Goal: Task Accomplishment & Management: Manage account settings

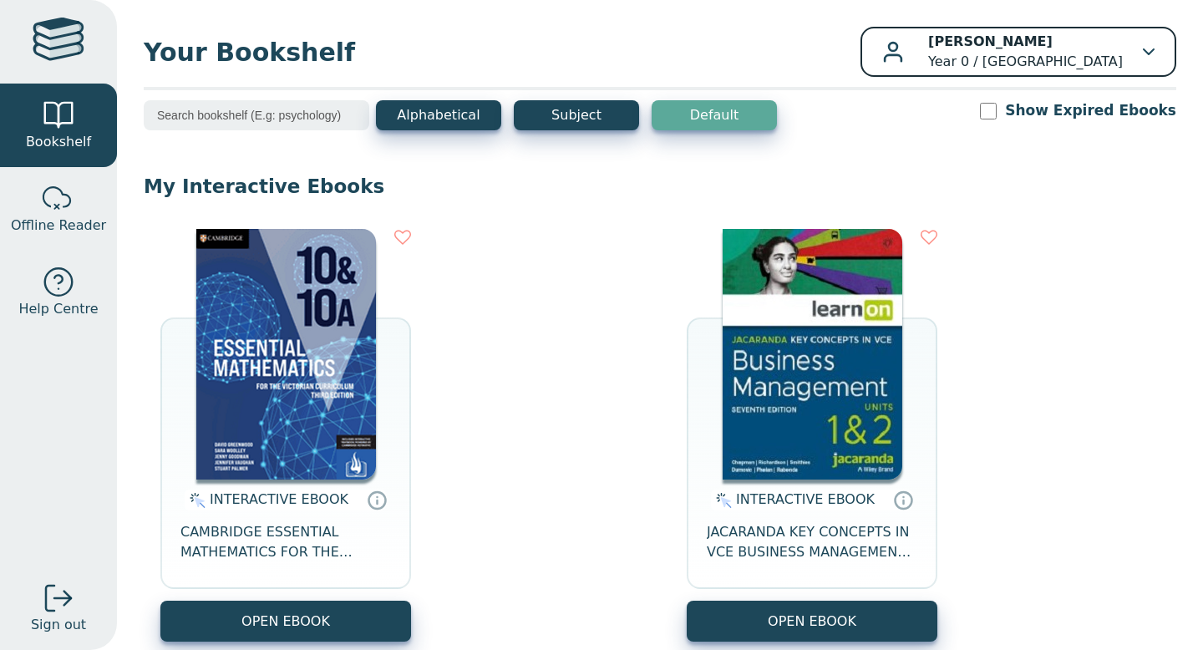
click at [935, 67] on p "[PERSON_NAME] Year 0 / [GEOGRAPHIC_DATA]" at bounding box center [1025, 52] width 195 height 40
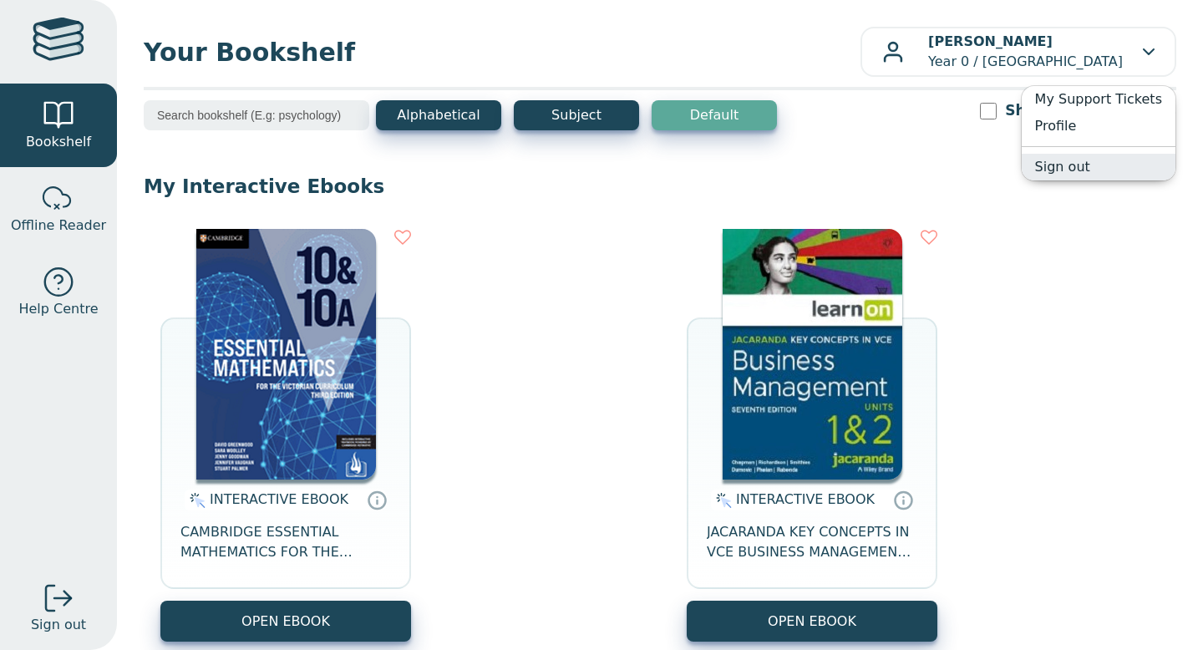
click at [1081, 169] on link "Sign out" at bounding box center [1098, 167] width 154 height 27
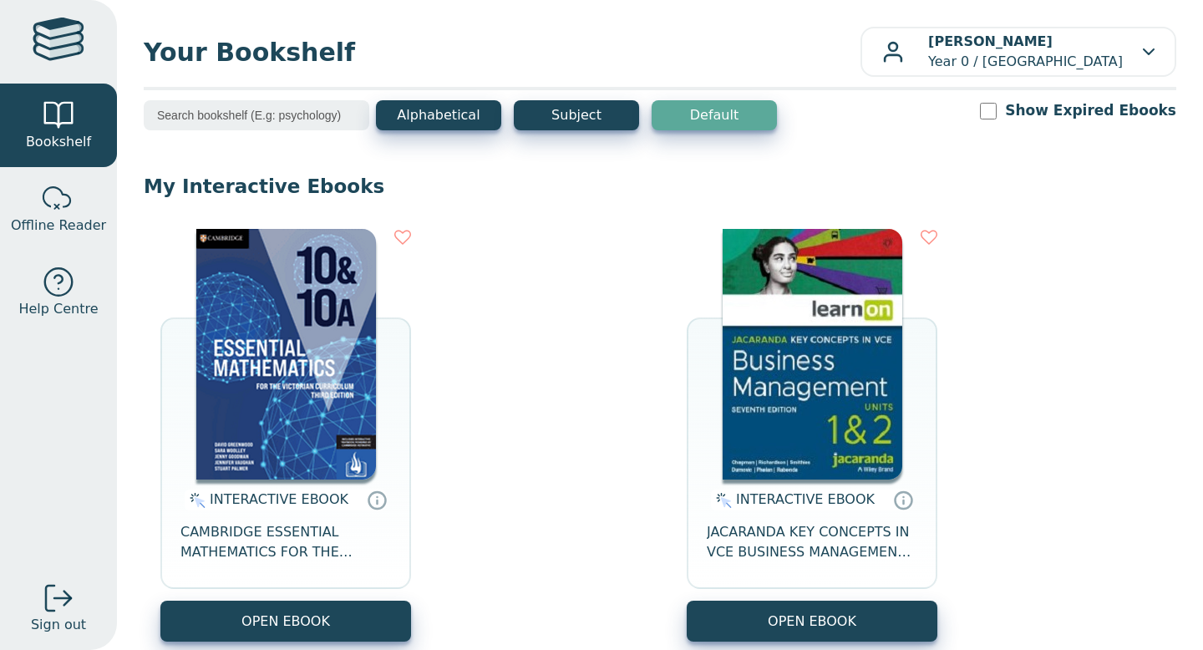
click at [30, 36] on link at bounding box center [58, 42] width 117 height 84
click at [54, 294] on div at bounding box center [58, 282] width 33 height 33
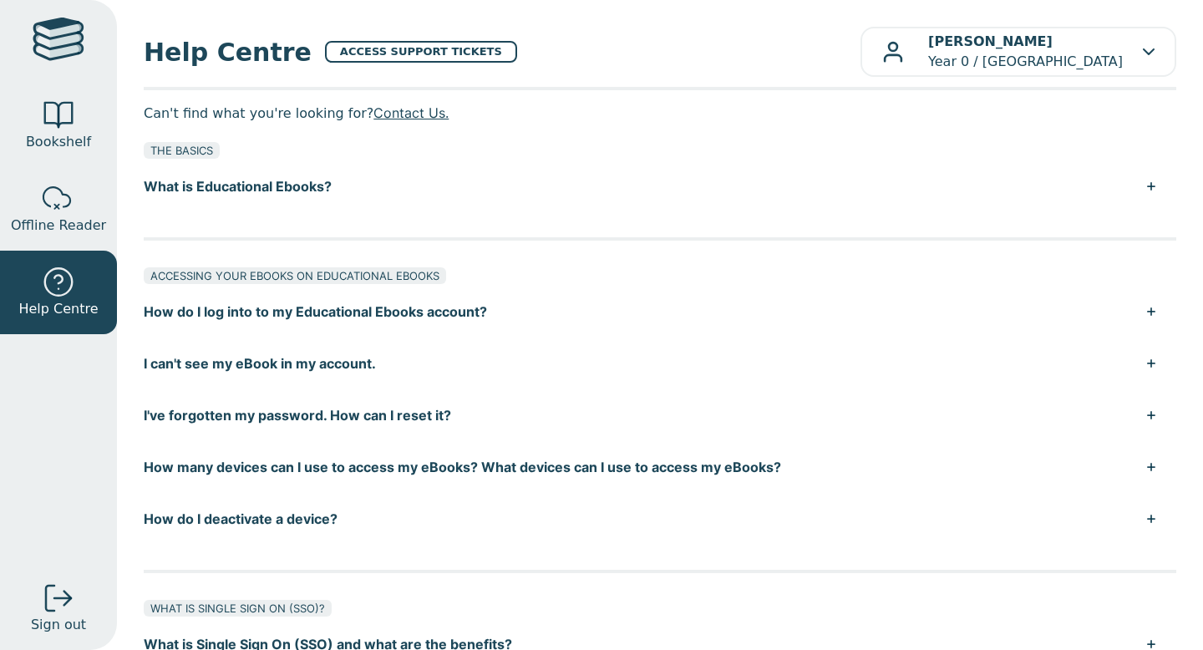
click at [423, 223] on div "THE BASICS What is Educational Ebooks? Educational Ebooks is our custom-built p…" at bounding box center [660, 176] width 1032 height 102
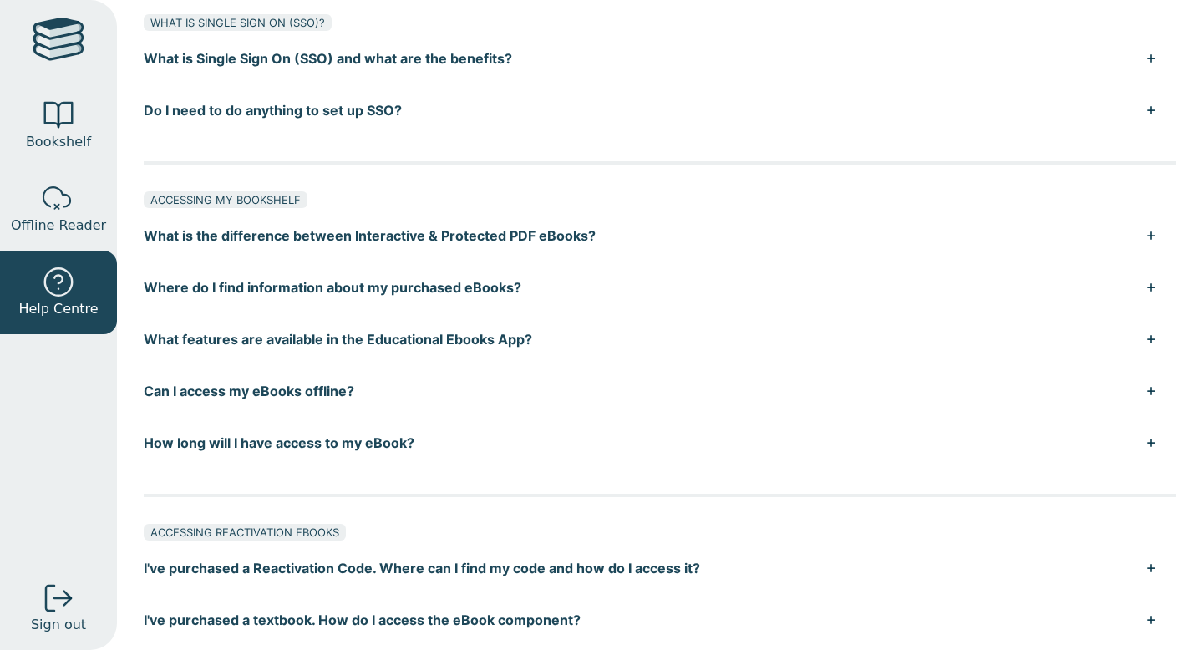
scroll to position [583, 0]
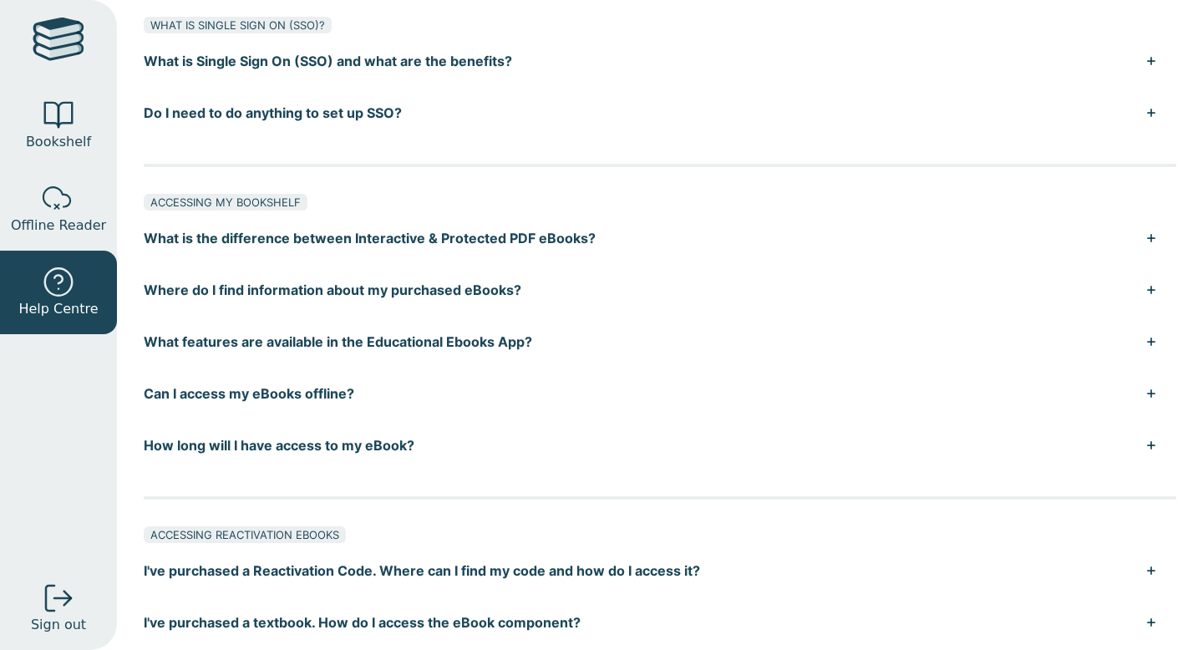
click at [421, 246] on button "What is the difference between Interactive & Protected PDF eBooks?" at bounding box center [660, 238] width 1032 height 52
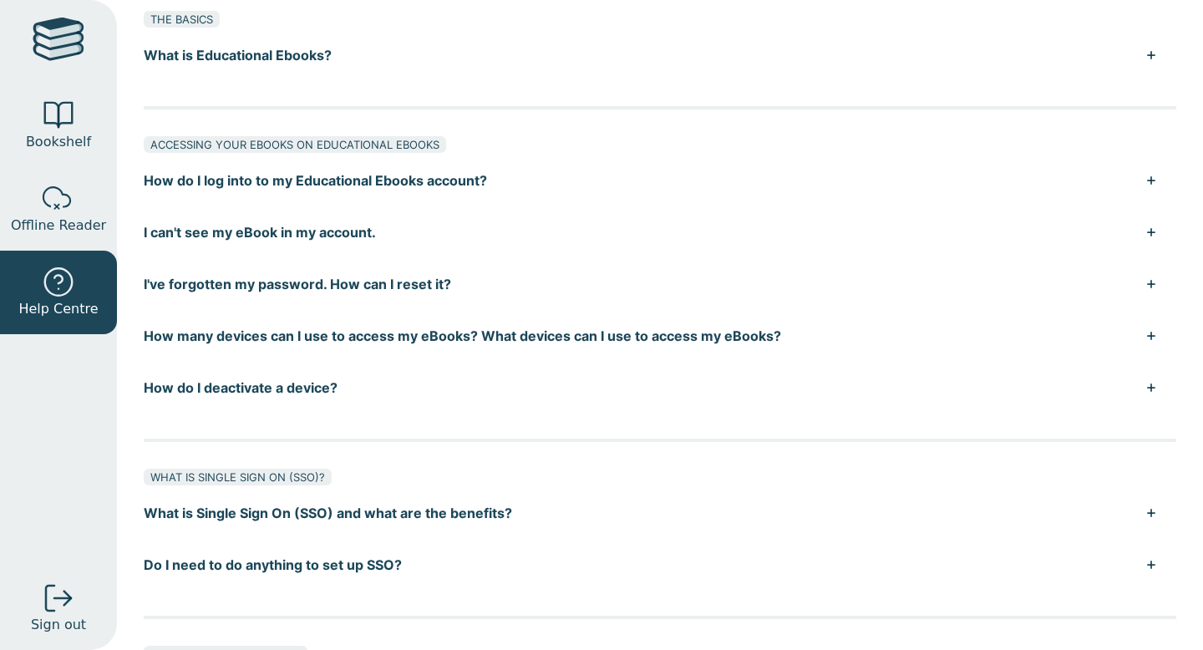
scroll to position [0, 0]
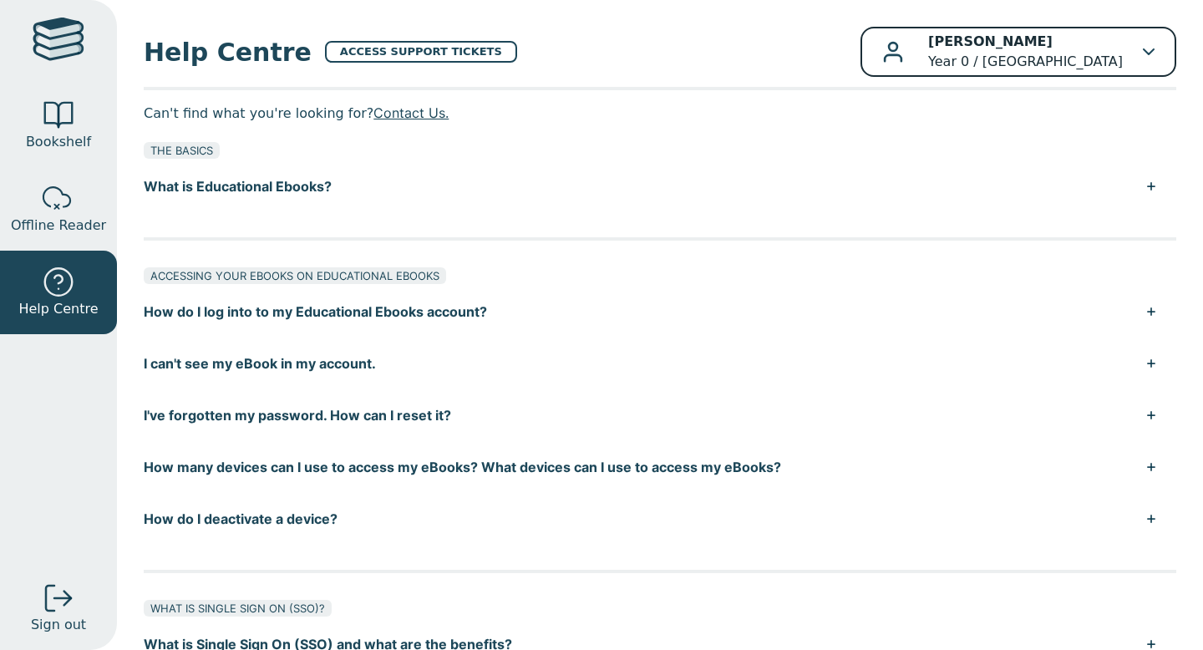
click at [1107, 65] on p "[PERSON_NAME] Year 0 / [GEOGRAPHIC_DATA]" at bounding box center [1025, 52] width 195 height 40
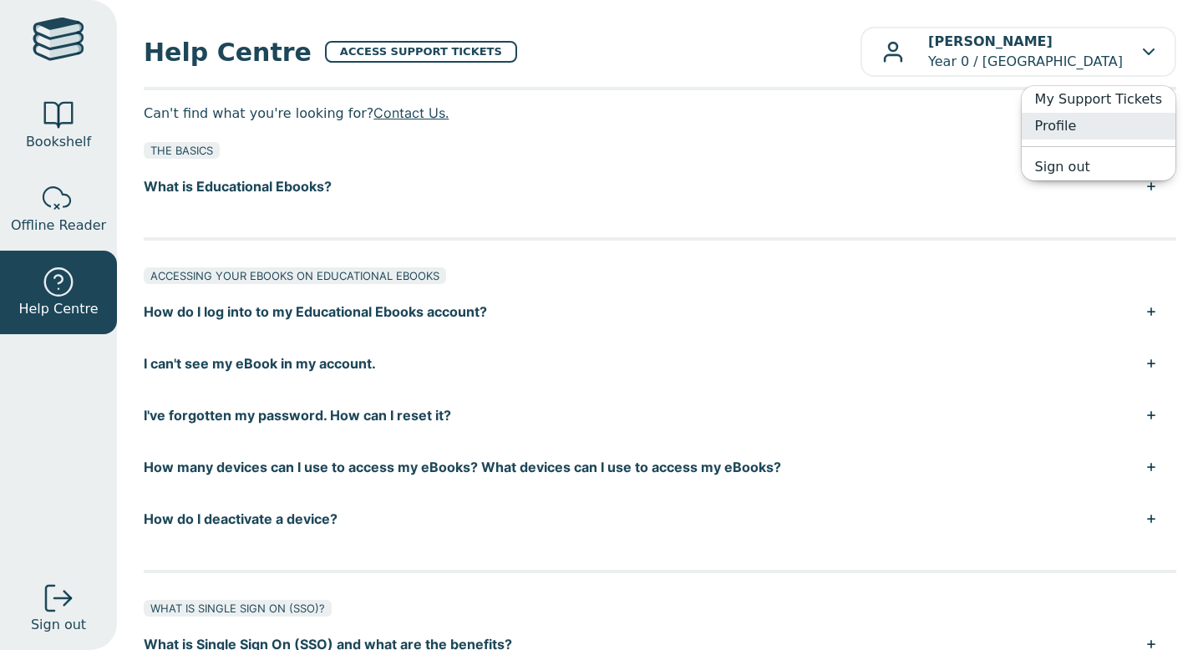
click at [1078, 124] on link "Profile" at bounding box center [1098, 126] width 154 height 27
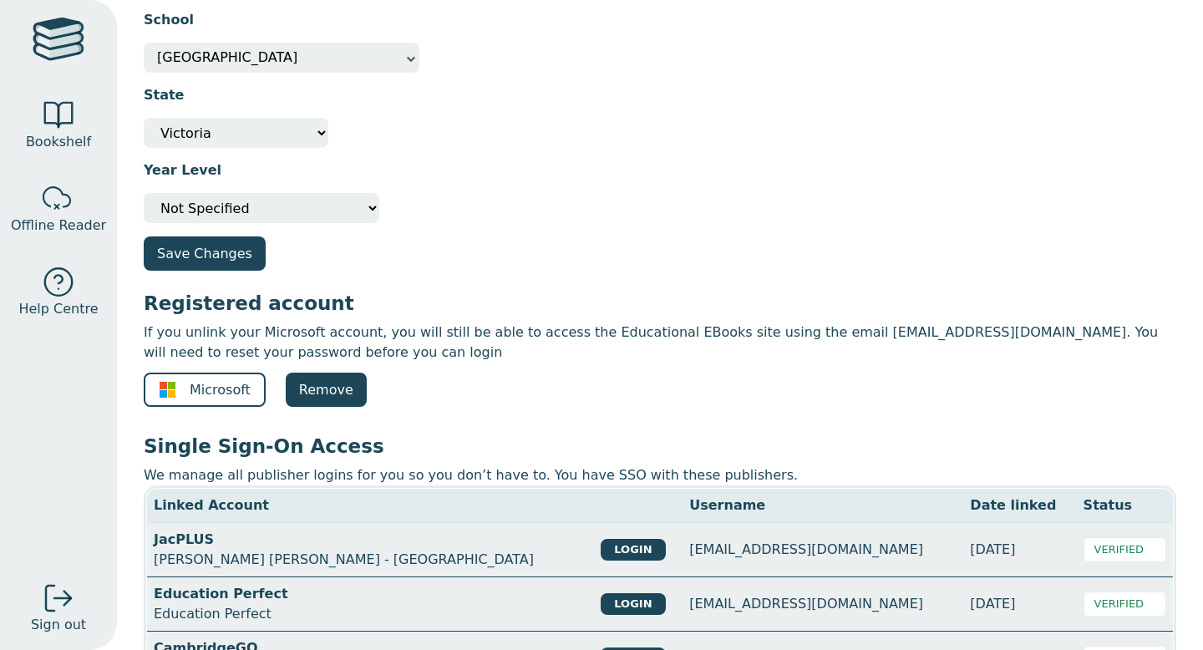
scroll to position [243, 0]
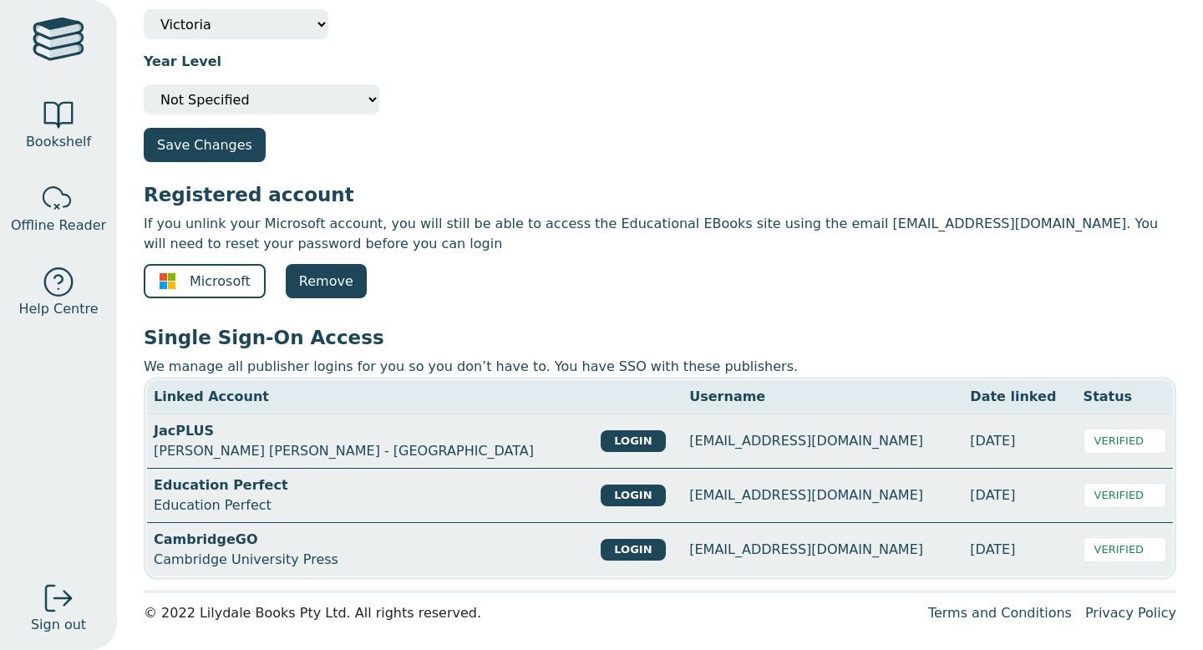
click at [1110, 441] on div "VERIFIED" at bounding box center [1124, 440] width 83 height 25
click at [1110, 440] on div "VERIFIED" at bounding box center [1124, 440] width 83 height 25
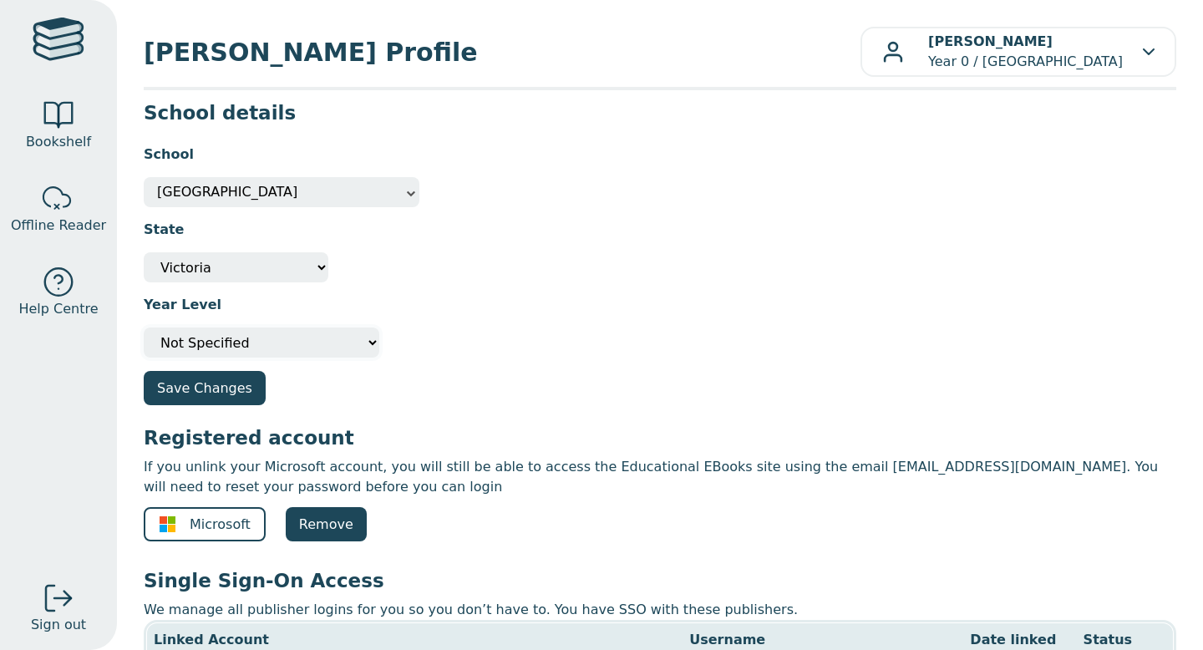
click at [240, 338] on select "Please select your year level Not Specified 7 8 9 10 11 12" at bounding box center [262, 342] width 236 height 30
select select "10"
click at [714, 380] on div "Save Changes" at bounding box center [574, 388] width 860 height 34
click at [319, 520] on link "Remove" at bounding box center [326, 524] width 81 height 34
click at [190, 527] on span "Microsoft" at bounding box center [220, 524] width 61 height 20
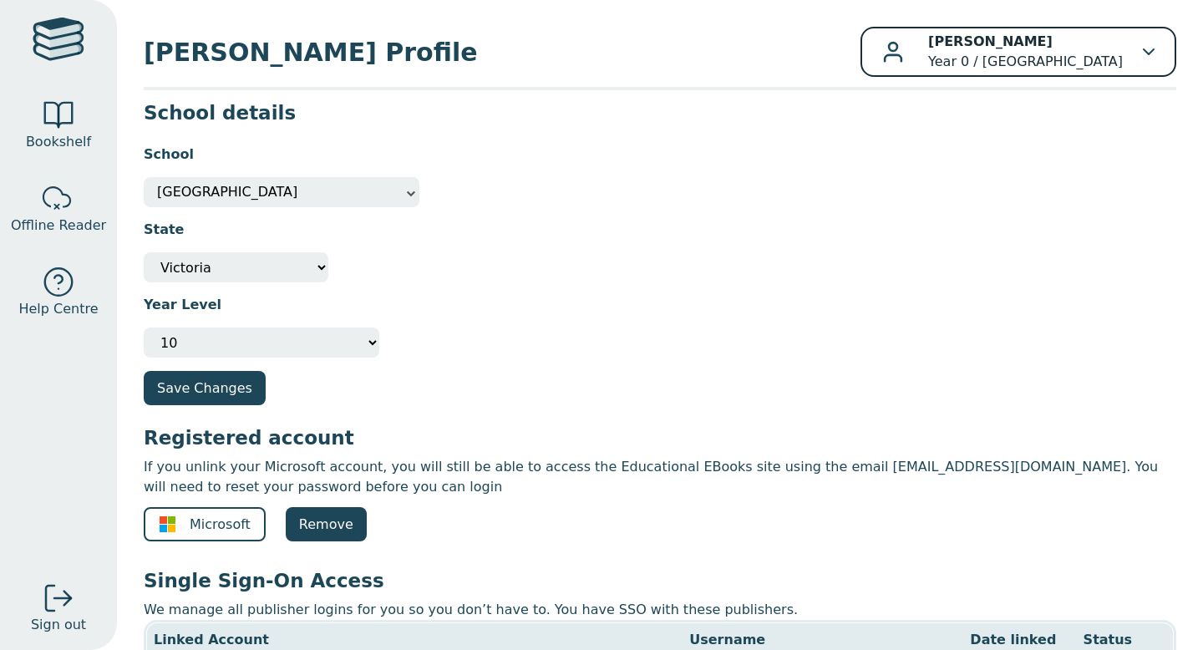
click at [963, 63] on p "Harriett Challenor Year 0 / Rowville Secondary College" at bounding box center [1025, 52] width 195 height 40
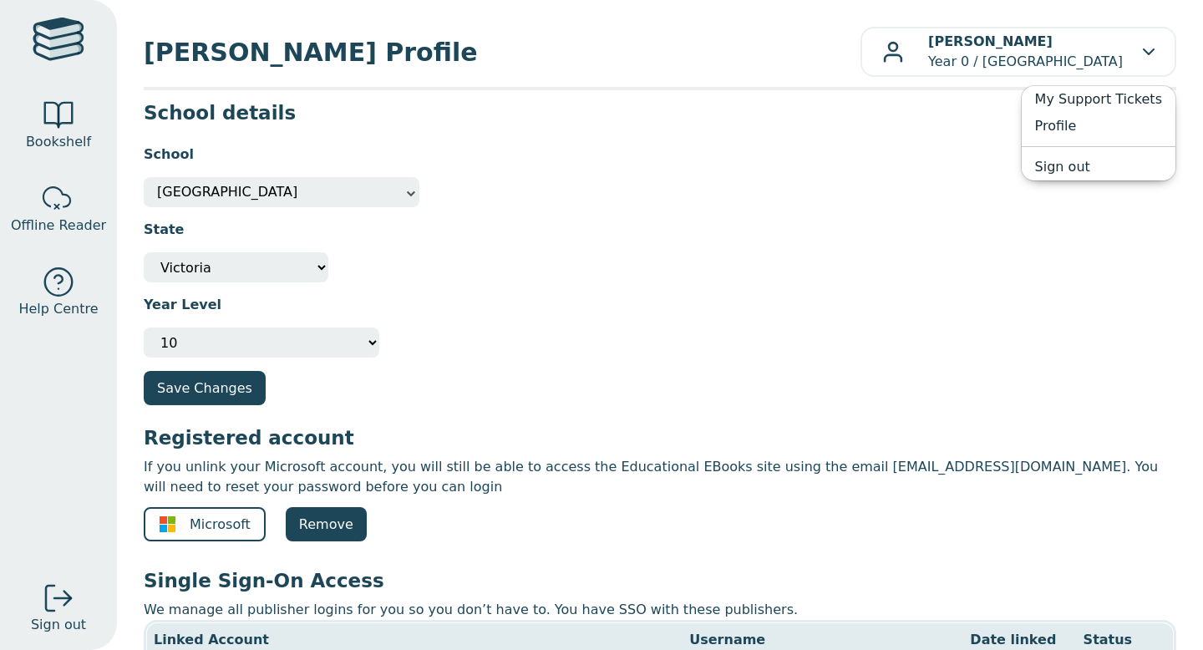
click at [872, 190] on div "School Other Rowville Secondary College Rowville Secondary College" at bounding box center [660, 169] width 1032 height 75
click at [16, 122] on link "Bookshelf" at bounding box center [58, 126] width 117 height 84
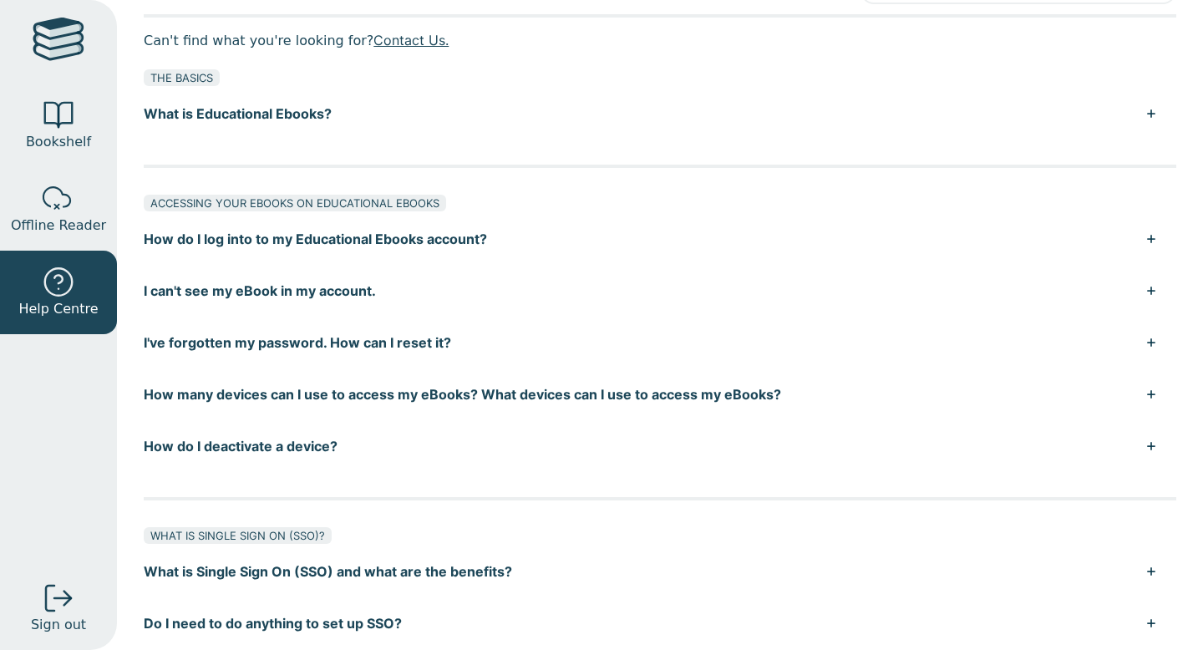
scroll to position [99, 0]
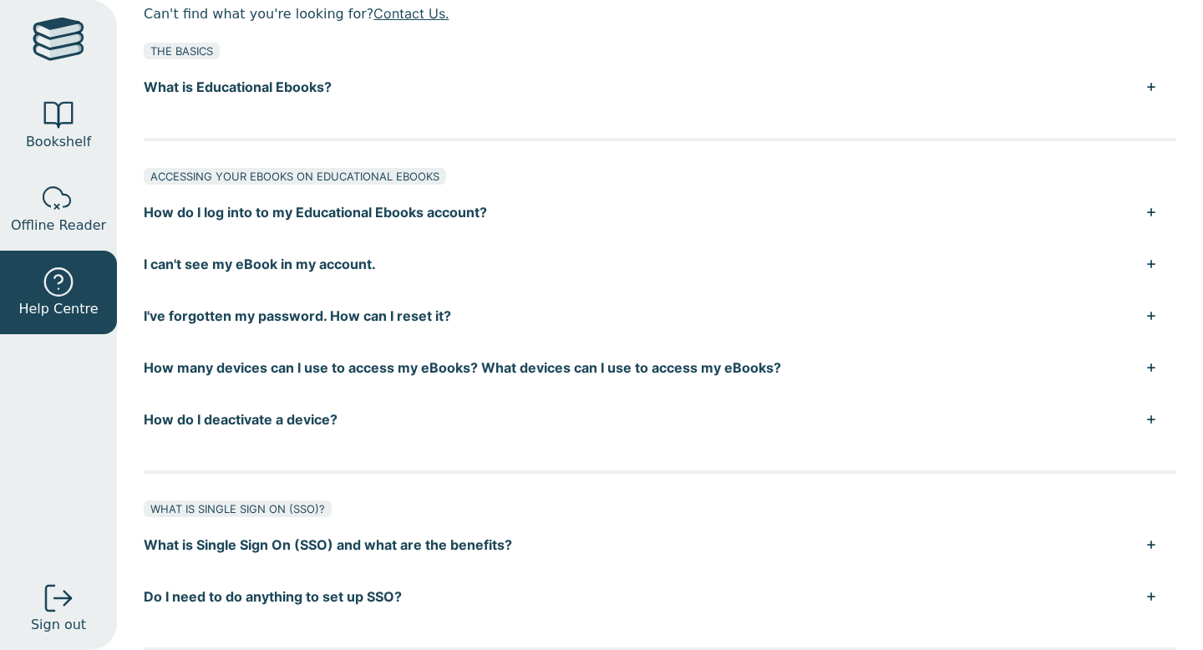
click at [58, 43] on div at bounding box center [59, 42] width 52 height 48
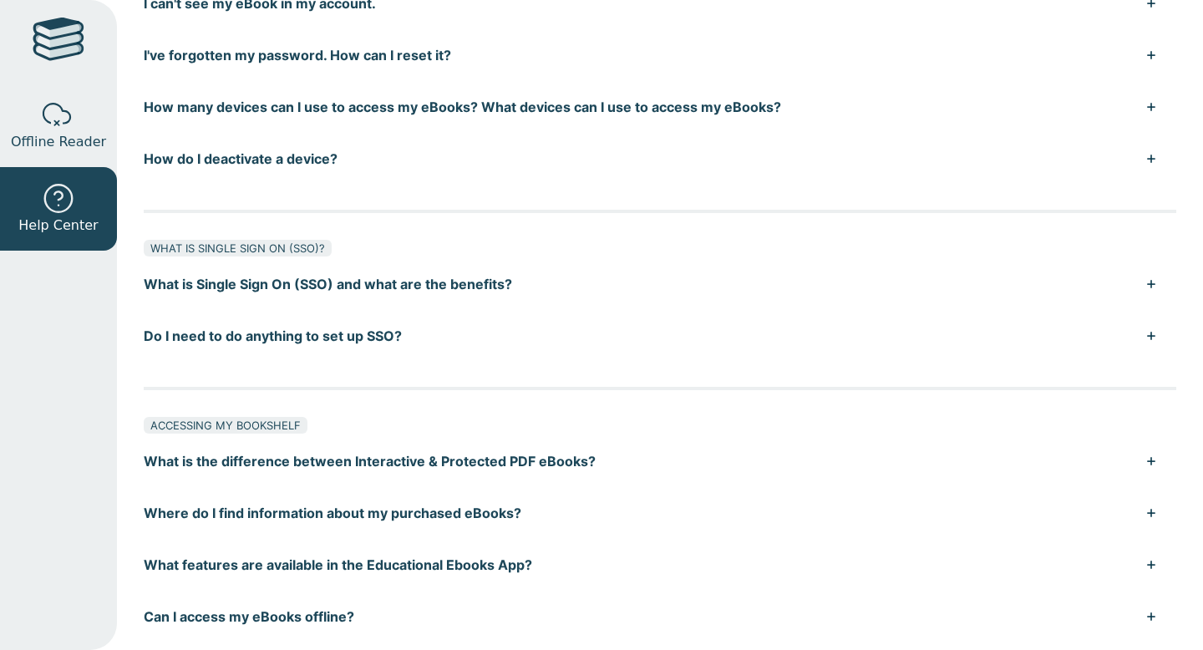
scroll to position [383, 0]
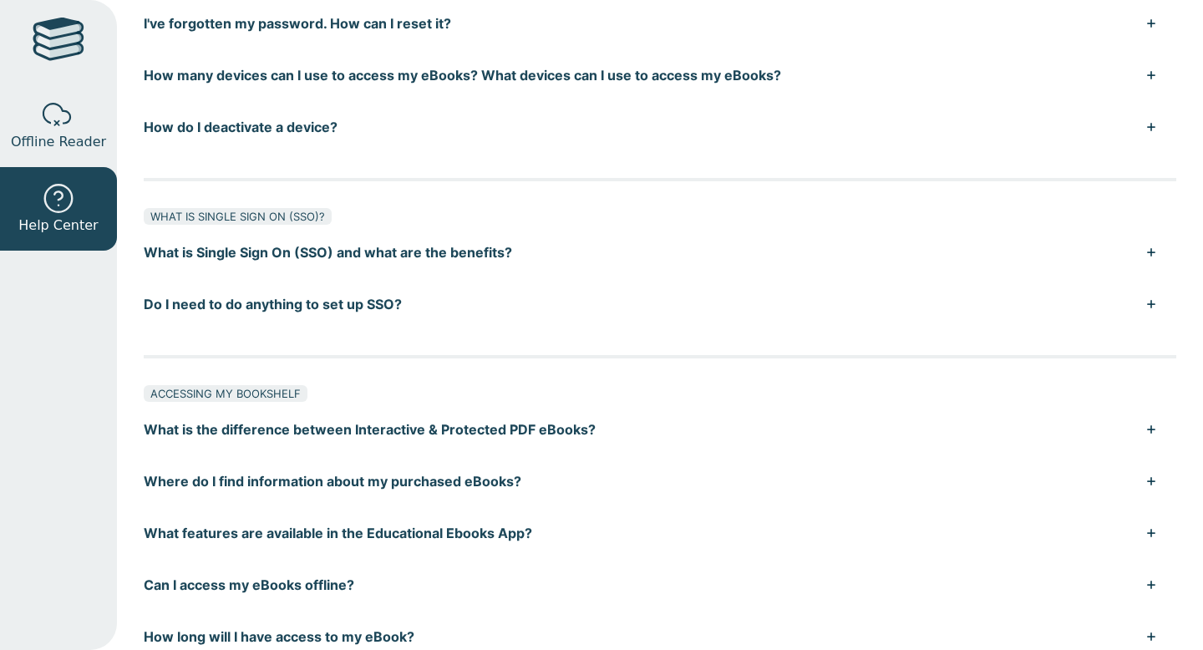
click at [46, 47] on div at bounding box center [59, 42] width 52 height 48
click at [133, 346] on div "Help Centre OPEN A SUPPORT TICKET LOGIN Can't find what you're looking for? Con…" at bounding box center [660, 325] width 1086 height 650
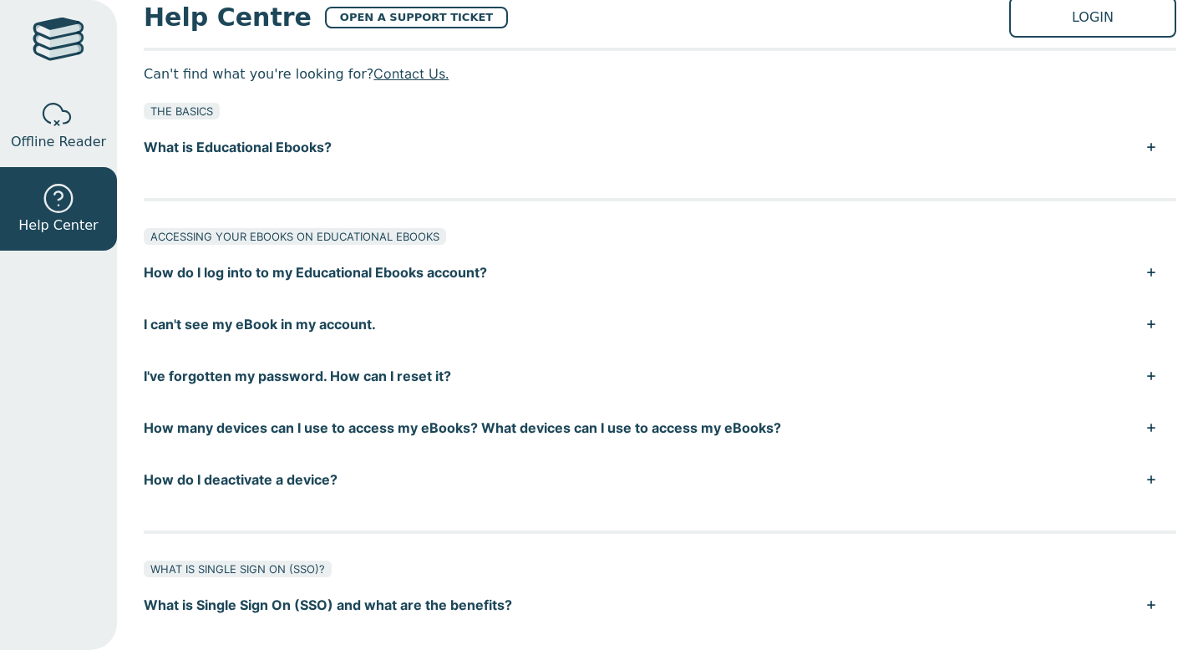
scroll to position [0, 0]
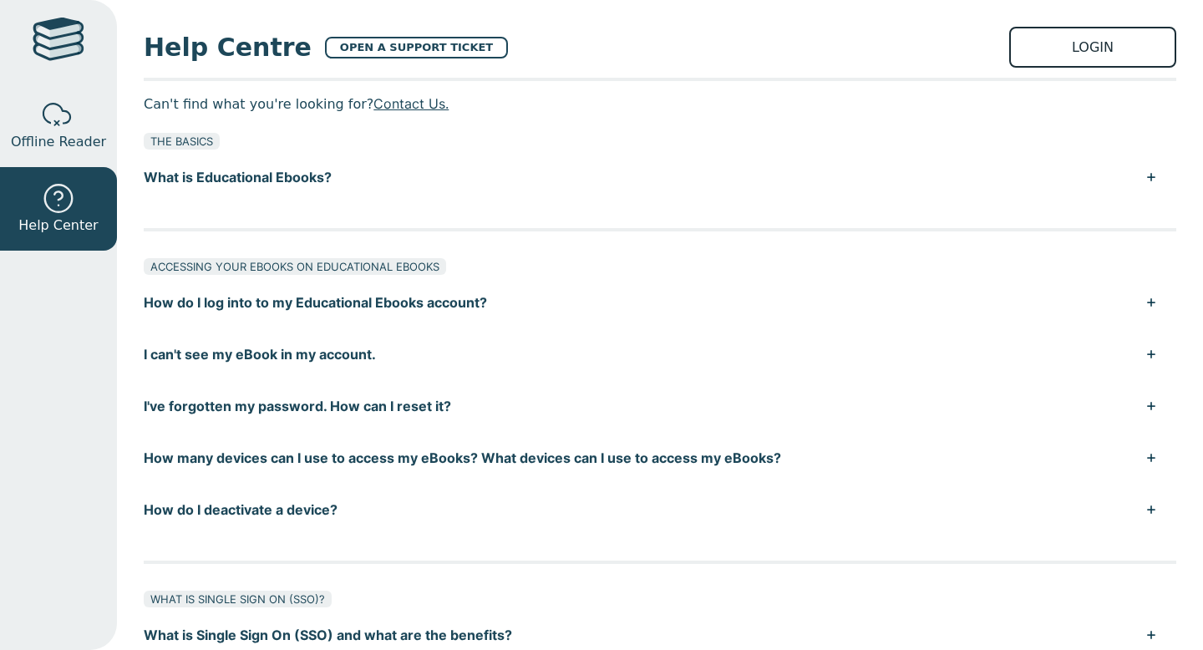
click at [1074, 45] on link "LOGIN" at bounding box center [1092, 47] width 167 height 41
